Goal: Task Accomplishment & Management: Use online tool/utility

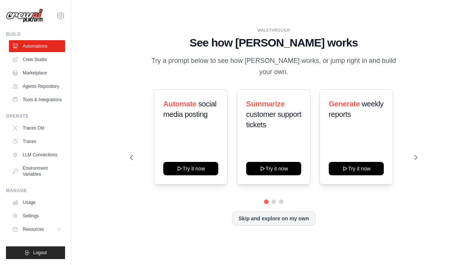
click at [87, 86] on div "WALKTHROUGH See how CrewAI works Try a prompt below to see how CrewAI works, or…" at bounding box center [273, 132] width 381 height 250
click at [162, 200] on div "Automate social media posting Try it now Summarize customer support tickets Try…" at bounding box center [273, 157] width 287 height 136
click at [42, 150] on link "LLM Connections" at bounding box center [38, 155] width 56 height 12
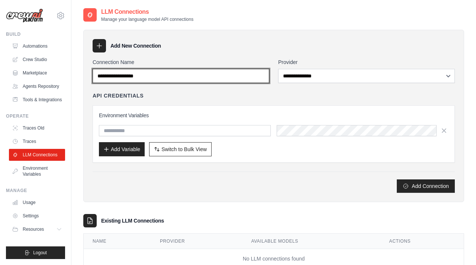
click at [170, 78] on input "Connection Name" at bounding box center [181, 76] width 177 height 14
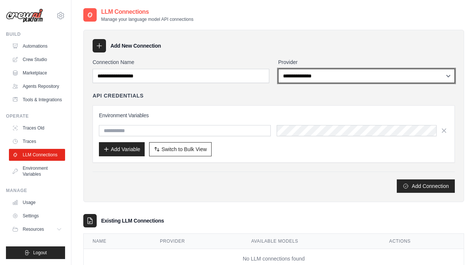
click at [299, 77] on select "**********" at bounding box center [366, 76] width 177 height 14
select select "******"
click at [278, 69] on select "**********" at bounding box center [366, 76] width 177 height 14
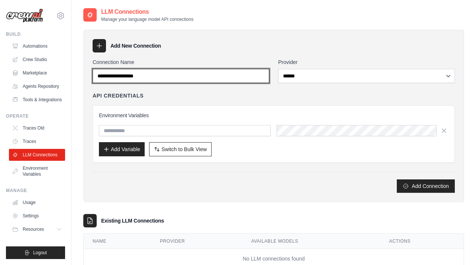
click at [226, 78] on input "Connection Name" at bounding box center [181, 76] width 177 height 14
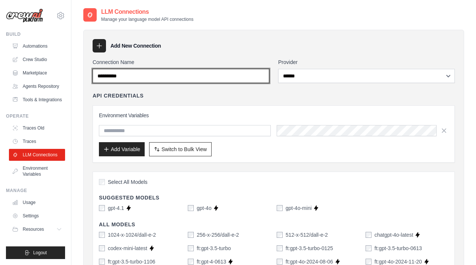
type input "**********"
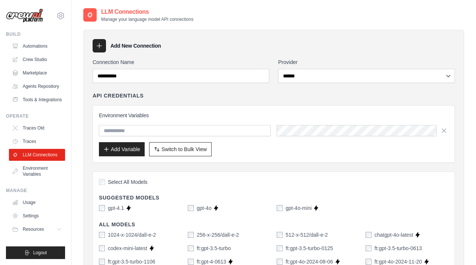
click at [185, 136] on div "Environment Variables Add Variable Switch to Bulk View Switch to Table View" at bounding box center [273, 134] width 349 height 45
click at [186, 131] on input "text" at bounding box center [185, 130] width 172 height 11
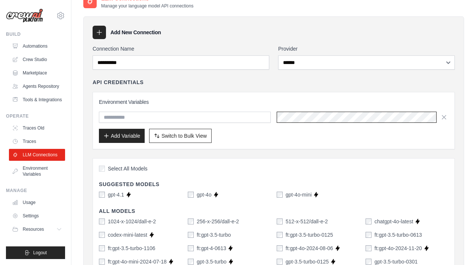
scroll to position [0, 364]
click at [446, 117] on icon "button" at bounding box center [443, 116] width 7 height 7
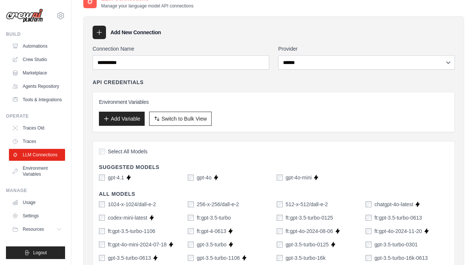
scroll to position [0, 0]
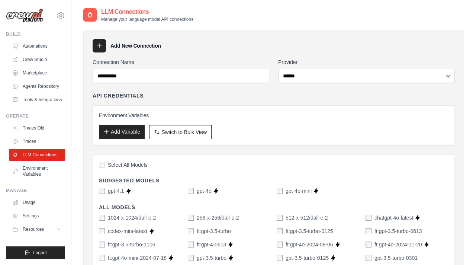
click at [116, 133] on button "Add Variable" at bounding box center [122, 132] width 46 height 14
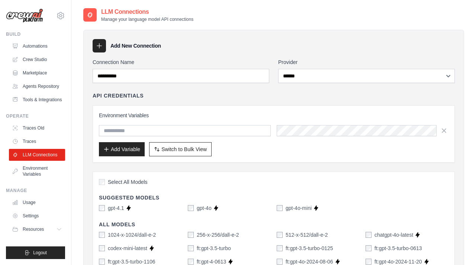
click at [124, 129] on input "text" at bounding box center [185, 130] width 172 height 11
click at [146, 129] on input "text" at bounding box center [185, 130] width 172 height 11
type input "***"
type input "*******"
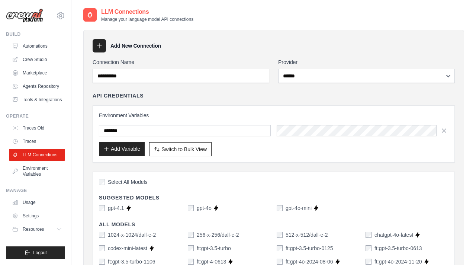
click at [134, 154] on button "Add Variable" at bounding box center [122, 149] width 46 height 14
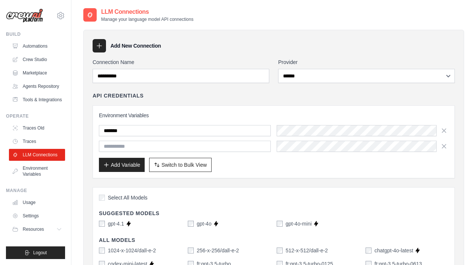
click at [311, 175] on div "Environment Variables ******* Add Variable Switch to Bulk View Switch to Table …" at bounding box center [274, 141] width 362 height 73
click at [446, 149] on icon "button" at bounding box center [443, 145] width 7 height 7
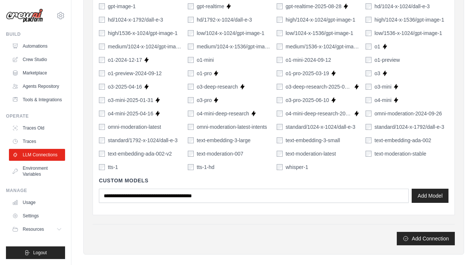
scroll to position [545, 0]
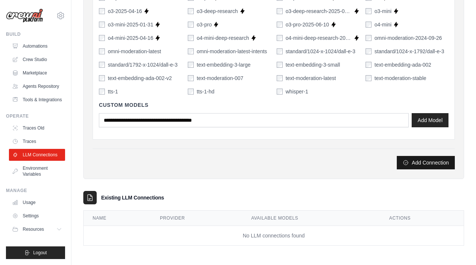
click at [426, 163] on button "Add Connection" at bounding box center [426, 162] width 58 height 13
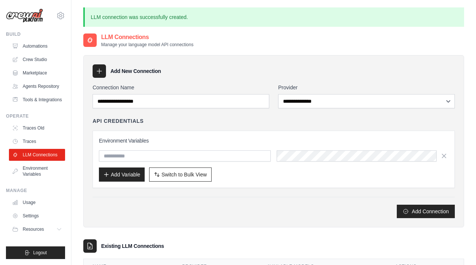
scroll to position [48, 0]
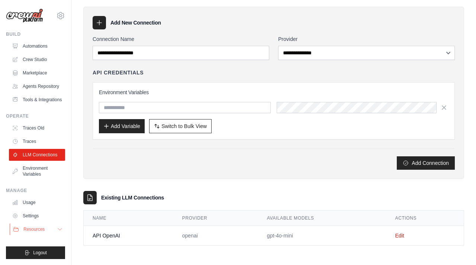
click at [40, 229] on span "Resources" at bounding box center [33, 229] width 21 height 6
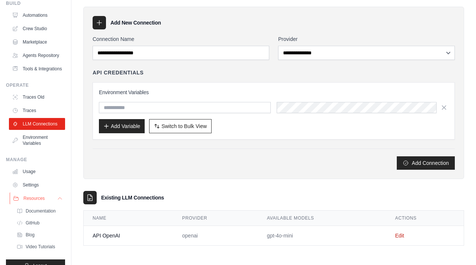
scroll to position [44, 0]
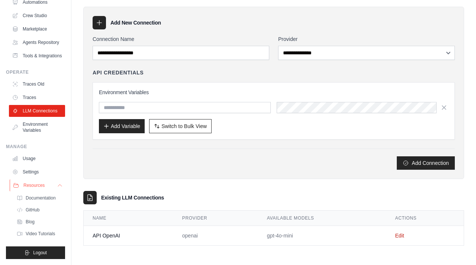
click at [51, 183] on button "Resources" at bounding box center [38, 185] width 56 height 12
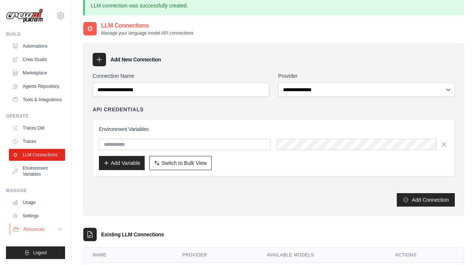
scroll to position [0, 0]
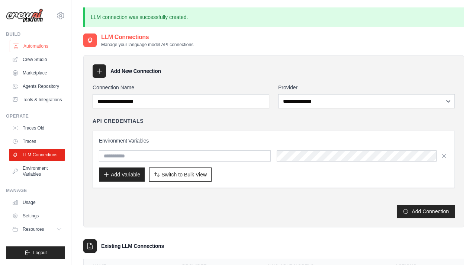
click at [39, 43] on link "Automations" at bounding box center [38, 46] width 56 height 12
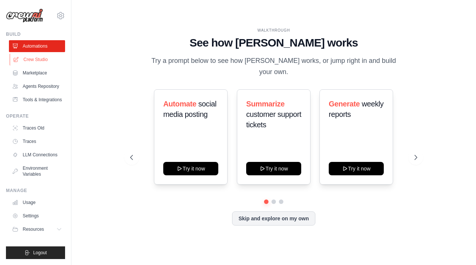
click at [39, 60] on link "Crew Studio" at bounding box center [38, 60] width 56 height 12
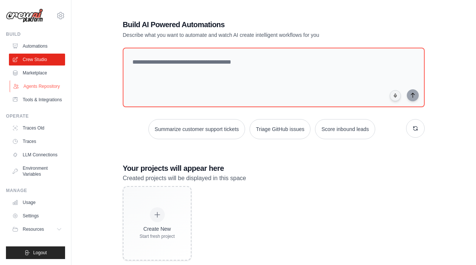
click at [42, 85] on link "Agents Repository" at bounding box center [38, 86] width 56 height 12
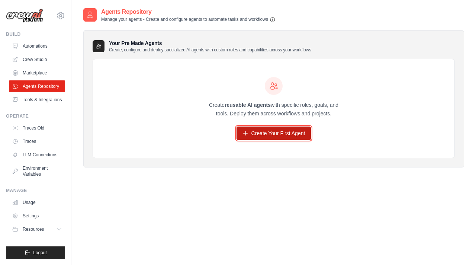
click at [272, 134] on link "Create Your First Agent" at bounding box center [273, 132] width 75 height 13
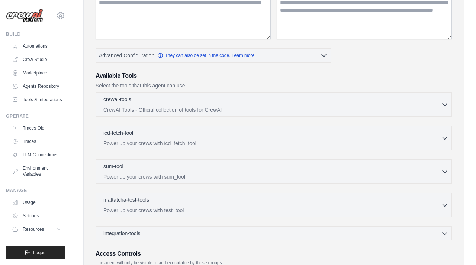
scroll to position [131, 0]
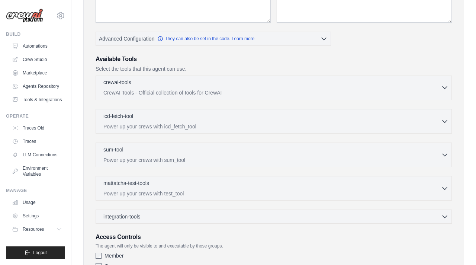
click at [244, 88] on div "crewai-tools 0 selected CrewAI Tools - Official collection of tools for CrewAI" at bounding box center [272, 87] width 338 height 18
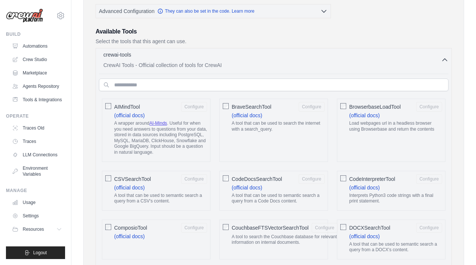
scroll to position [167, 0]
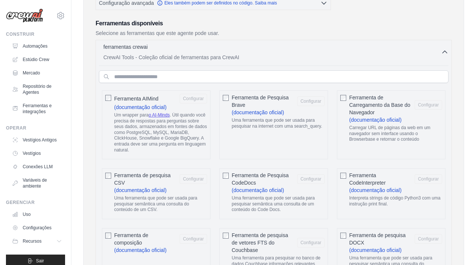
click at [264, 24] on h3 "Ferramentas disponíveis" at bounding box center [274, 23] width 356 height 9
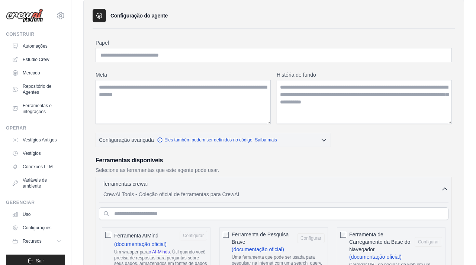
scroll to position [0, 0]
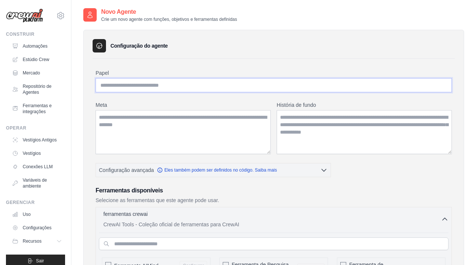
click at [245, 90] on input "Papel" at bounding box center [274, 85] width 356 height 14
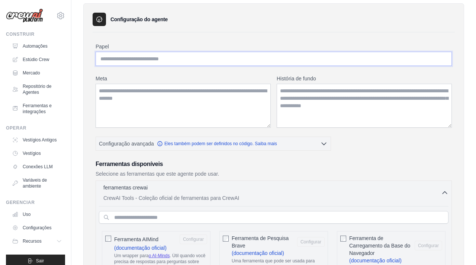
scroll to position [47, 0]
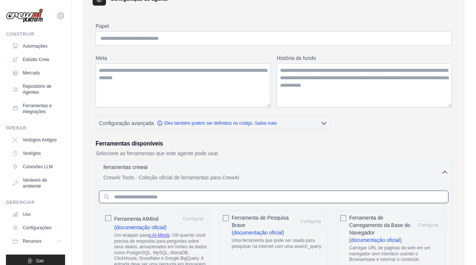
click at [194, 196] on input "text" at bounding box center [273, 196] width 349 height 13
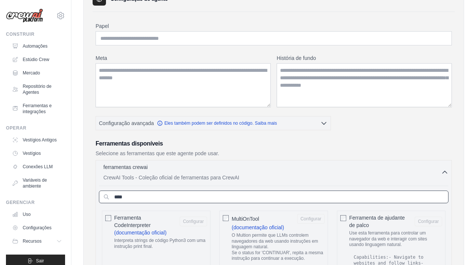
type input "*****"
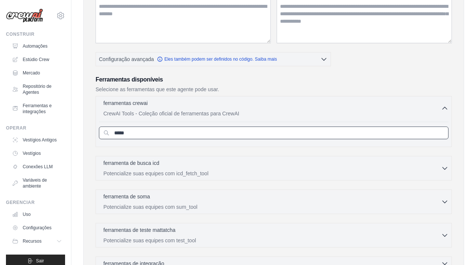
scroll to position [119, 0]
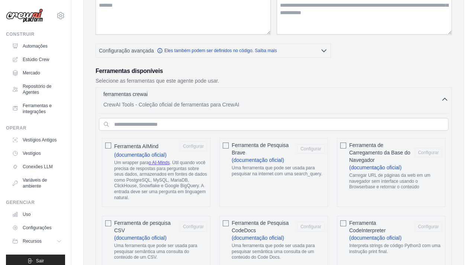
click at [447, 91] on button "ferramentas crewai 0 selecionados CrewAI Tools - Coleção oficial de ferramentas…" at bounding box center [273, 99] width 349 height 18
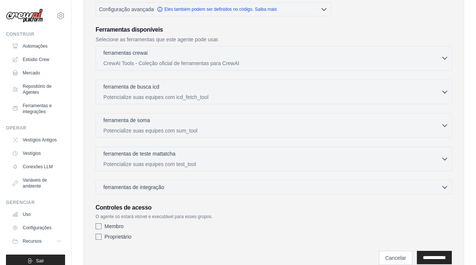
scroll to position [161, 0]
click at [253, 185] on div "ferramentas de integração 0 selecionados" at bounding box center [275, 186] width 345 height 7
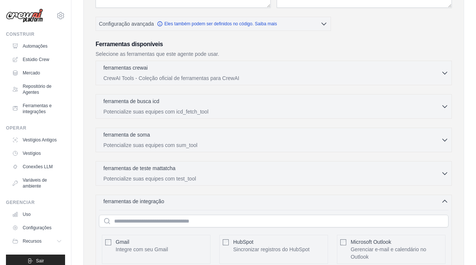
scroll to position [146, 0]
click at [245, 204] on div "ferramentas de integração 0 selecionados" at bounding box center [275, 201] width 345 height 7
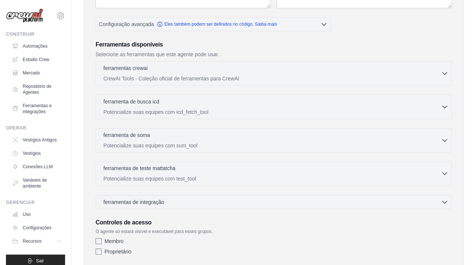
click at [248, 181] on p "Potencialize suas equipes com test_tool" at bounding box center [272, 178] width 338 height 7
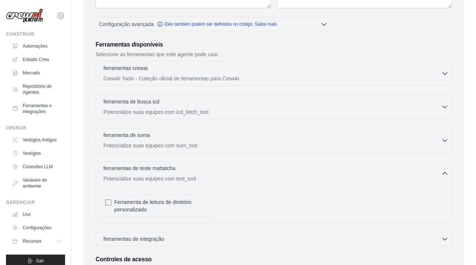
click at [248, 181] on p "Potencialize suas equipes com test_tool" at bounding box center [272, 178] width 338 height 7
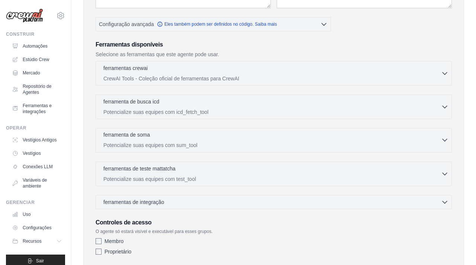
click at [253, 142] on p "Potencialize suas equipes com sum_tool" at bounding box center [272, 144] width 338 height 7
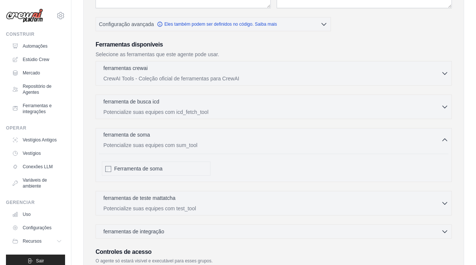
click at [253, 142] on p "Potencialize suas equipes com sum_tool" at bounding box center [272, 144] width 338 height 7
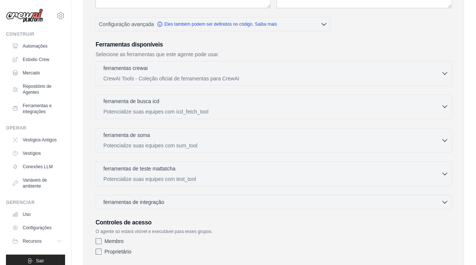
click at [246, 115] on div "ferramenta de busca icd 0 selecionados Potencialize suas equipes com icd_fetch_…" at bounding box center [274, 106] width 356 height 25
click at [248, 109] on p "Potencialize suas equipes com icd_fetch_tool" at bounding box center [272, 111] width 338 height 7
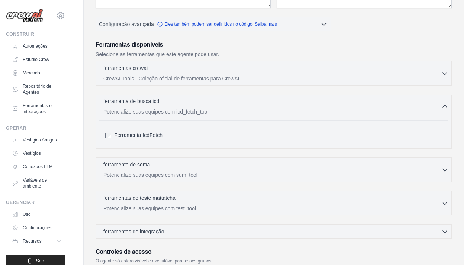
click at [248, 109] on p "Potencialize suas equipes com icd_fetch_tool" at bounding box center [272, 111] width 338 height 7
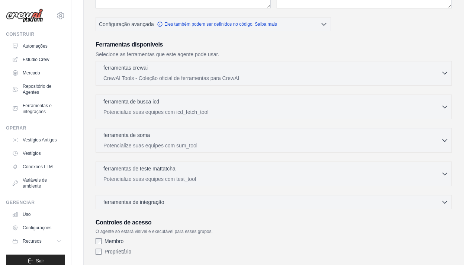
click at [239, 81] on p "CrewAI Tools - Coleção oficial de ferramentas para CrewAI" at bounding box center [272, 77] width 338 height 7
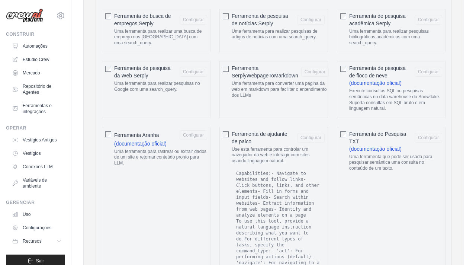
scroll to position [1256, 0]
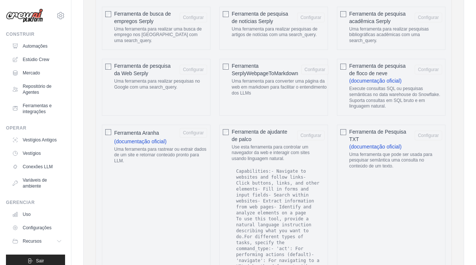
click at [245, 155] on font "Use esta ferramenta para controlar um navegador da web e interagir com sites us…" at bounding box center [271, 152] width 78 height 17
click at [248, 149] on font "Use esta ferramenta para controlar um navegador da web e interagir com sites us…" at bounding box center [271, 152] width 78 height 17
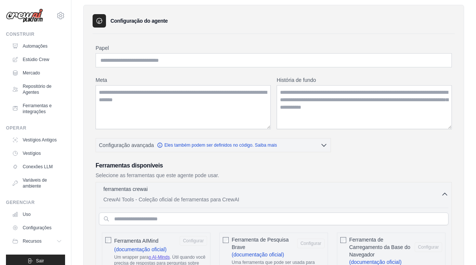
scroll to position [0, 0]
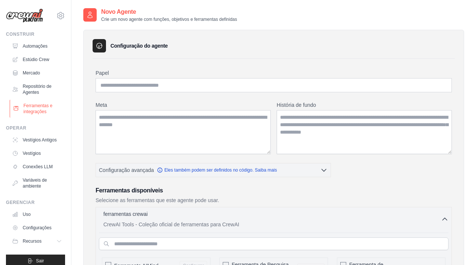
click at [38, 106] on font "Ferramentas e integrações" at bounding box center [37, 108] width 29 height 11
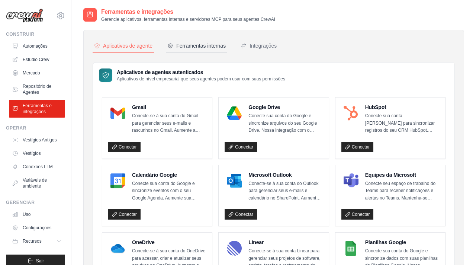
click at [204, 47] on font "Ferramentas internas" at bounding box center [200, 46] width 49 height 6
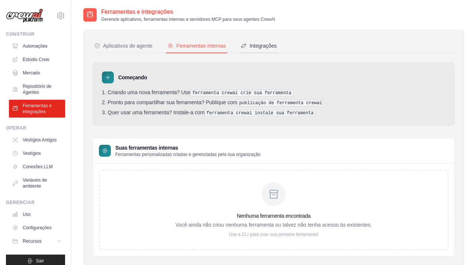
click at [258, 43] on font "Integrações" at bounding box center [262, 46] width 27 height 6
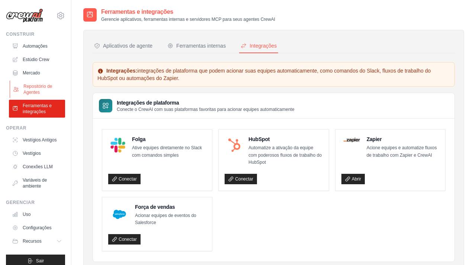
click at [41, 88] on font "Repositório de Agentes" at bounding box center [37, 89] width 29 height 11
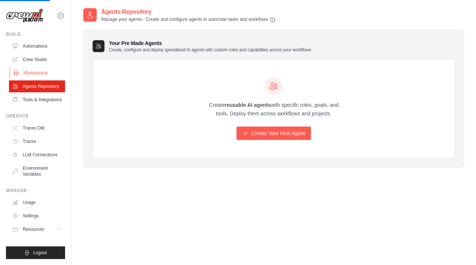
click at [41, 71] on link "Marketplace" at bounding box center [38, 73] width 56 height 12
click at [53, 71] on link "Marketplace" at bounding box center [38, 73] width 56 height 12
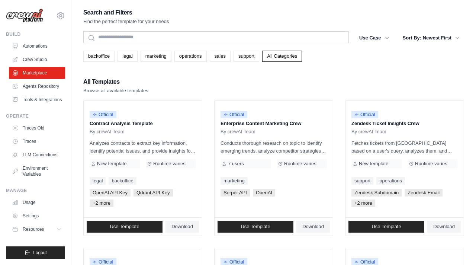
click at [162, 56] on link "marketing" at bounding box center [156, 56] width 31 height 11
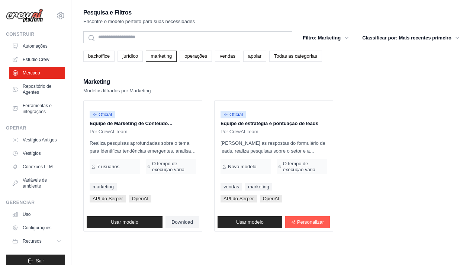
click at [365, 120] on ul "Oficial Equipe de Marketing de Conteúdo Empresarial Por CrewAI Team Realiza pes…" at bounding box center [273, 165] width 381 height 131
click at [227, 59] on link "vendas" at bounding box center [227, 56] width 25 height 11
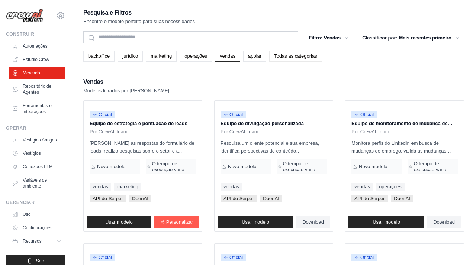
click at [285, 55] on font "Todas as categorias" at bounding box center [295, 56] width 43 height 6
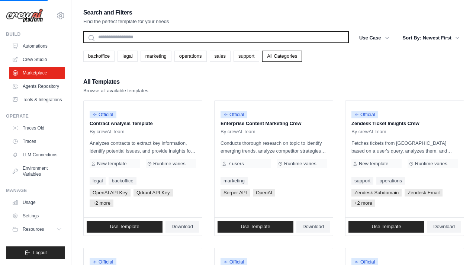
click at [203, 41] on input "text" at bounding box center [215, 37] width 265 height 12
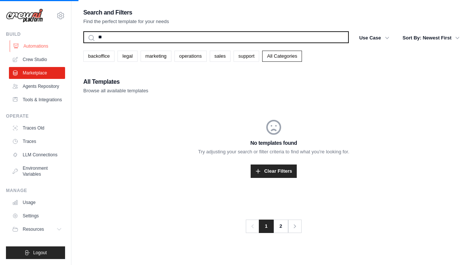
type input "**"
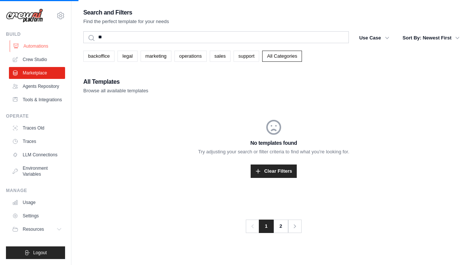
click at [28, 41] on link "Automations" at bounding box center [38, 46] width 56 height 12
click at [41, 41] on link "Automations" at bounding box center [38, 46] width 56 height 12
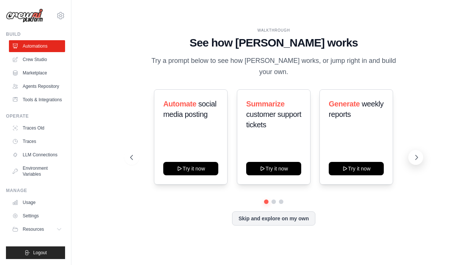
click at [419, 154] on icon at bounding box center [416, 157] width 7 height 7
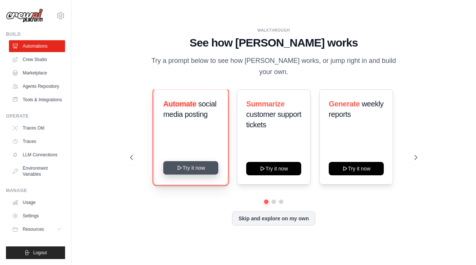
click at [202, 164] on button "Try it now" at bounding box center [190, 167] width 55 height 13
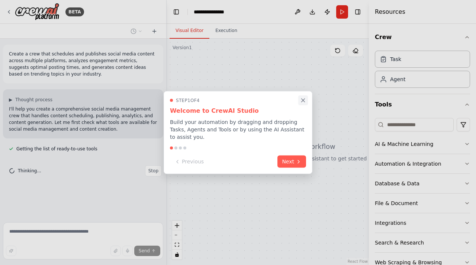
click at [305, 99] on icon "Close walkthrough" at bounding box center [303, 100] width 7 height 7
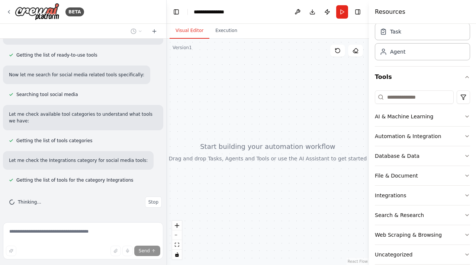
scroll to position [39, 0]
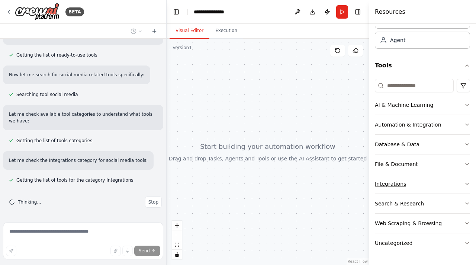
click at [407, 181] on button "Integrations" at bounding box center [422, 183] width 95 height 19
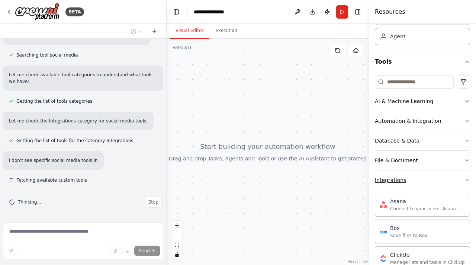
scroll to position [0, 0]
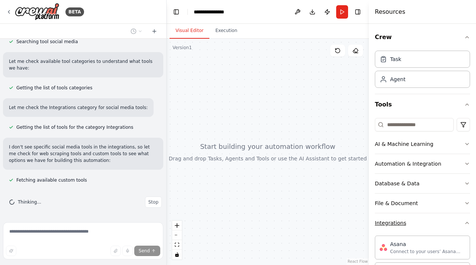
click at [421, 217] on button "Integrations" at bounding box center [422, 222] width 95 height 19
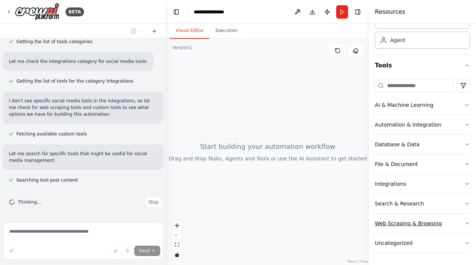
scroll to position [207, 0]
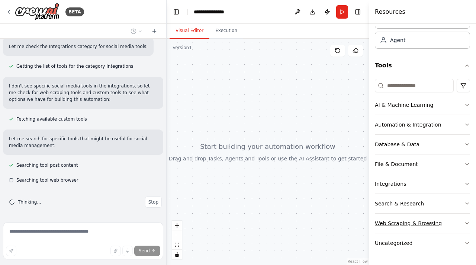
click at [437, 228] on button "Web Scraping & Browsing" at bounding box center [422, 222] width 95 height 19
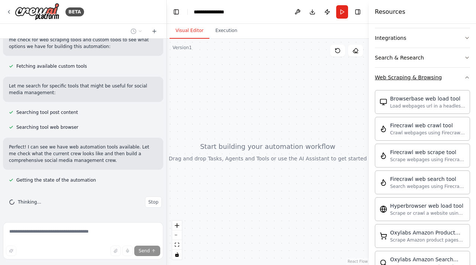
scroll to position [0, 0]
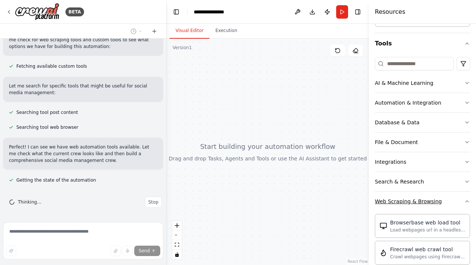
click at [441, 199] on button "Web Scraping & Browsing" at bounding box center [422, 200] width 95 height 19
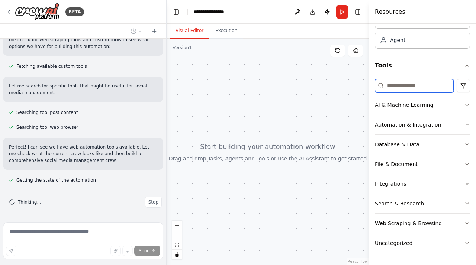
click at [426, 83] on input at bounding box center [414, 85] width 79 height 13
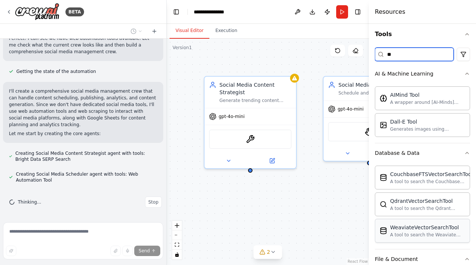
scroll to position [0, 0]
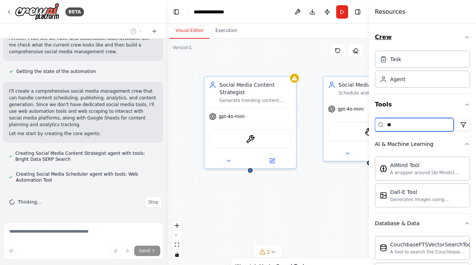
type input "**"
click at [467, 39] on icon "button" at bounding box center [467, 37] width 6 height 6
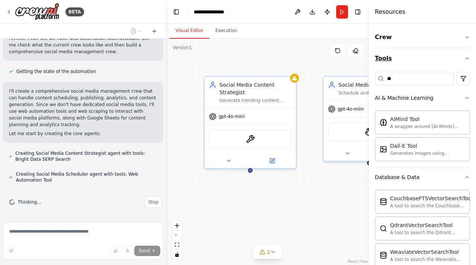
click at [469, 55] on icon "button" at bounding box center [467, 58] width 6 height 6
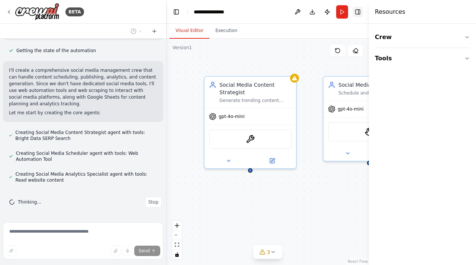
click at [361, 10] on button "Toggle Right Sidebar" at bounding box center [357, 12] width 10 height 10
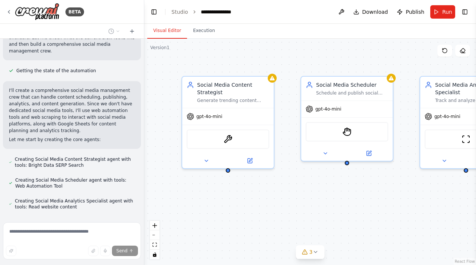
scroll to position [423, 0]
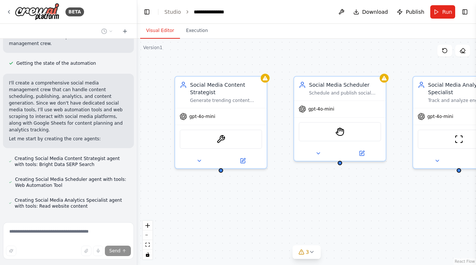
drag, startPoint x: 166, startPoint y: 48, endPoint x: 137, endPoint y: 48, distance: 28.6
click at [137, 48] on div "BETA Create a crew that schedules and publishes social media content across mul…" at bounding box center [238, 132] width 476 height 265
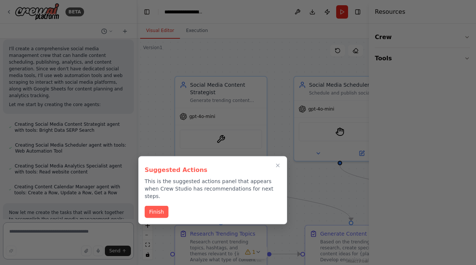
scroll to position [1042, 0]
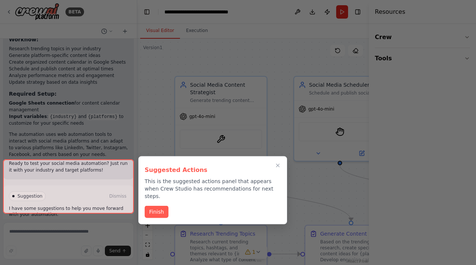
click at [97, 203] on div at bounding box center [68, 186] width 131 height 54
click at [162, 207] on button "Finish" at bounding box center [157, 211] width 24 height 12
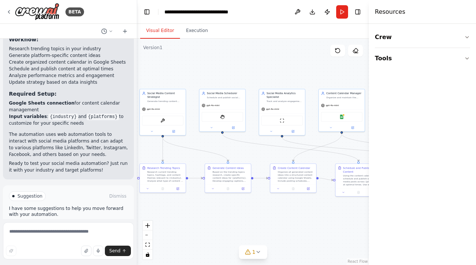
drag, startPoint x: 294, startPoint y: 92, endPoint x: 238, endPoint y: 67, distance: 61.9
click at [238, 67] on div ".deletable-edge-delete-btn { width: 20px; height: 20px; border: 0px solid #ffff…" at bounding box center [253, 152] width 232 height 226
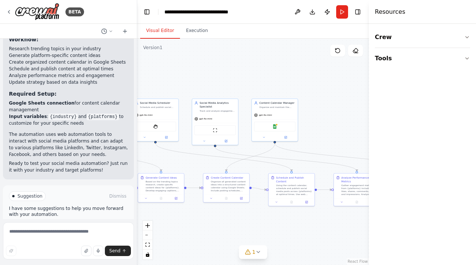
drag, startPoint x: 287, startPoint y: 66, endPoint x: 222, endPoint y: 75, distance: 65.7
click at [222, 75] on div ".deletable-edge-delete-btn { width: 20px; height: 20px; border: 0px solid #ffff…" at bounding box center [253, 152] width 232 height 226
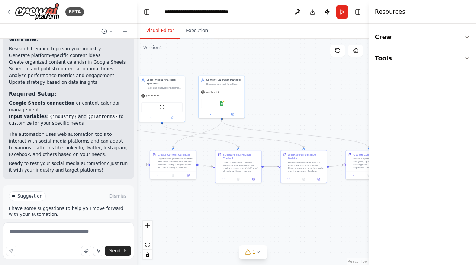
drag, startPoint x: 278, startPoint y: 72, endPoint x: 225, endPoint y: 49, distance: 57.9
click at [225, 49] on div ".deletable-edge-delete-btn { width: 20px; height: 20px; border: 0px solid #ffff…" at bounding box center [253, 152] width 232 height 226
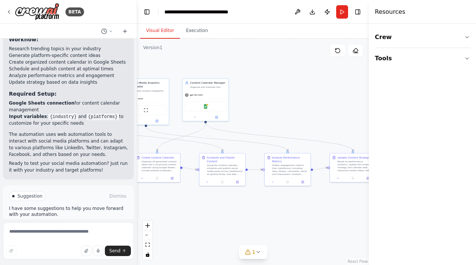
drag, startPoint x: 312, startPoint y: 104, endPoint x: 324, endPoint y: 113, distance: 15.3
click at [323, 113] on div ".deletable-edge-delete-btn { width: 20px; height: 20px; border: 0px solid #ffff…" at bounding box center [253, 152] width 232 height 226
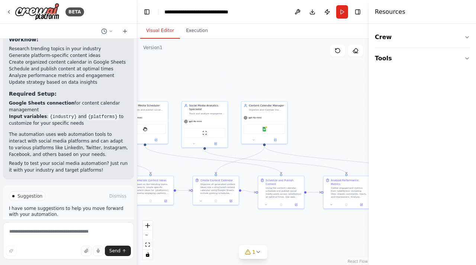
drag, startPoint x: 274, startPoint y: 88, endPoint x: 373, endPoint y: 114, distance: 102.4
click at [373, 114] on div "BETA Create a crew that schedules and publishes social media content across mul…" at bounding box center [238, 132] width 476 height 265
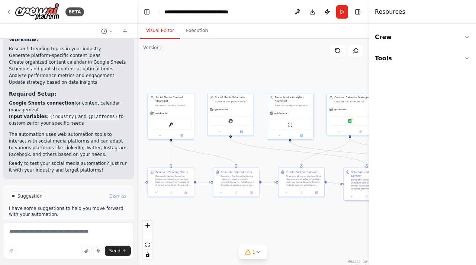
drag, startPoint x: 242, startPoint y: 80, endPoint x: 260, endPoint y: 62, distance: 26.0
click at [260, 62] on div ".deletable-edge-delete-btn { width: 20px; height: 20px; border: 0px solid #ffff…" at bounding box center [253, 152] width 232 height 226
click at [259, 249] on icon at bounding box center [258, 252] width 6 height 6
click at [338, 218] on div ".deletable-edge-delete-btn { width: 20px; height: 20px; border: 0px solid #ffff…" at bounding box center [253, 152] width 232 height 226
